Goal: Task Accomplishment & Management: Manage account settings

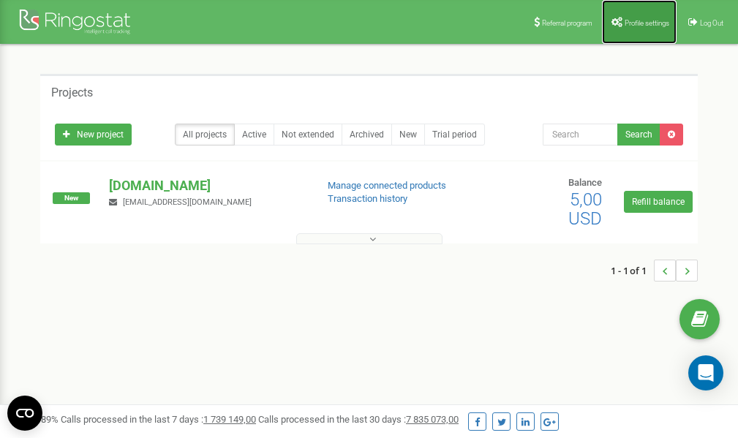
click at [641, 28] on link "Profile settings" at bounding box center [639, 22] width 75 height 44
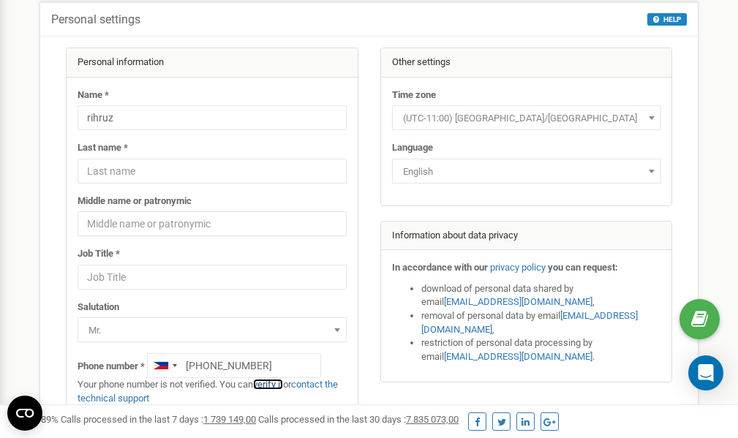
click at [273, 386] on link "verify it" at bounding box center [268, 384] width 30 height 11
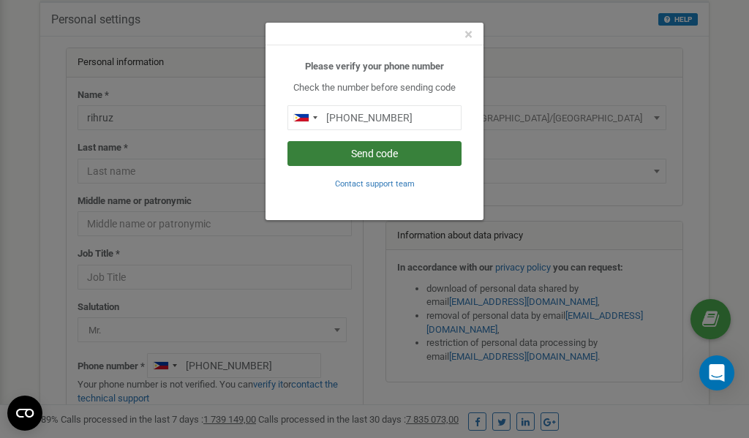
click at [385, 151] on button "Send code" at bounding box center [374, 153] width 174 height 25
